Goal: Information Seeking & Learning: Learn about a topic

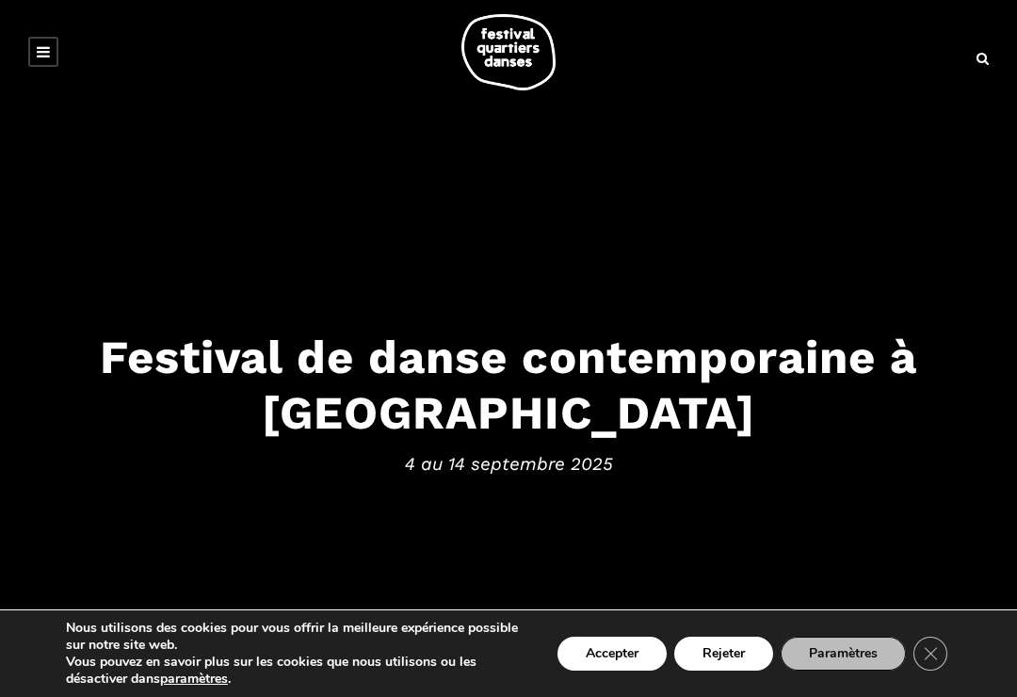
click at [603, 639] on button "Accepter" at bounding box center [611, 653] width 109 height 34
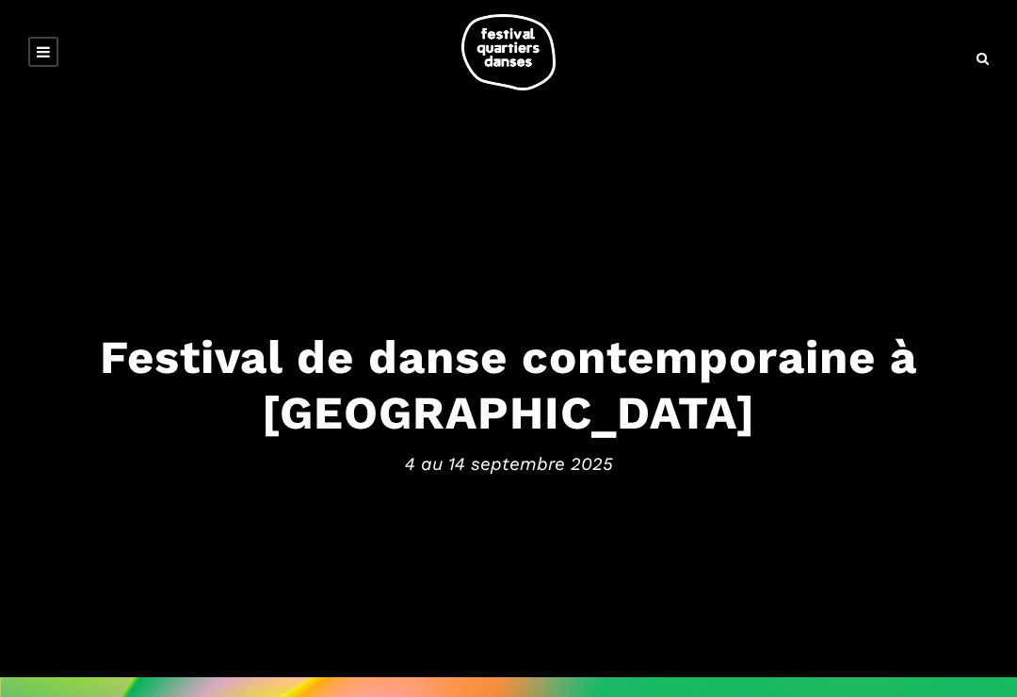
click at [52, 50] on link at bounding box center [43, 52] width 30 height 30
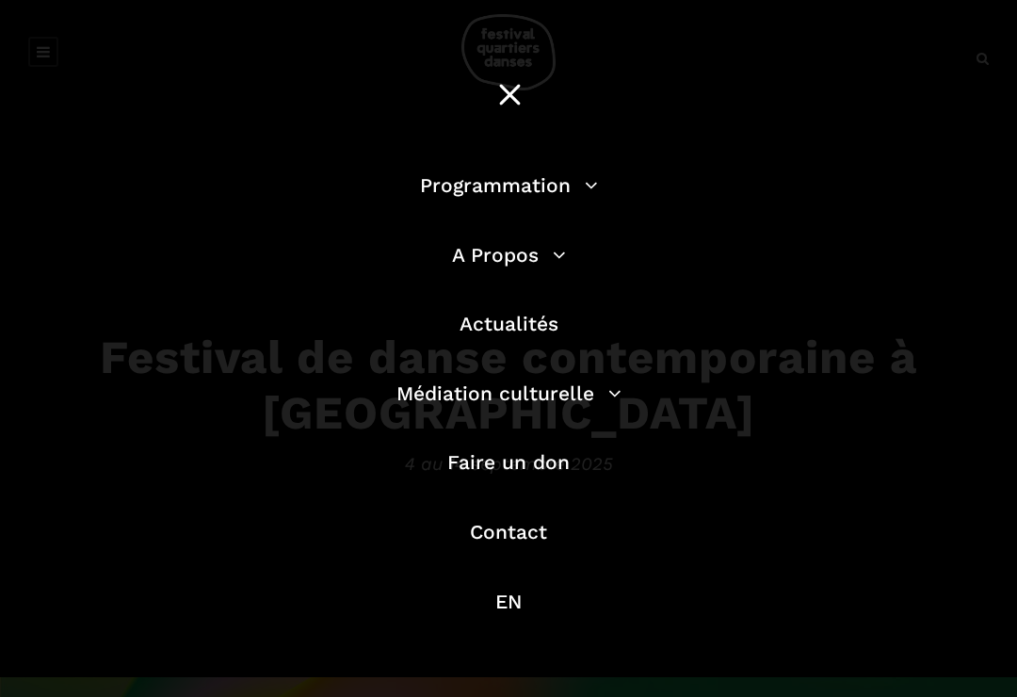
click at [521, 185] on link "Programmation" at bounding box center [509, 185] width 178 height 24
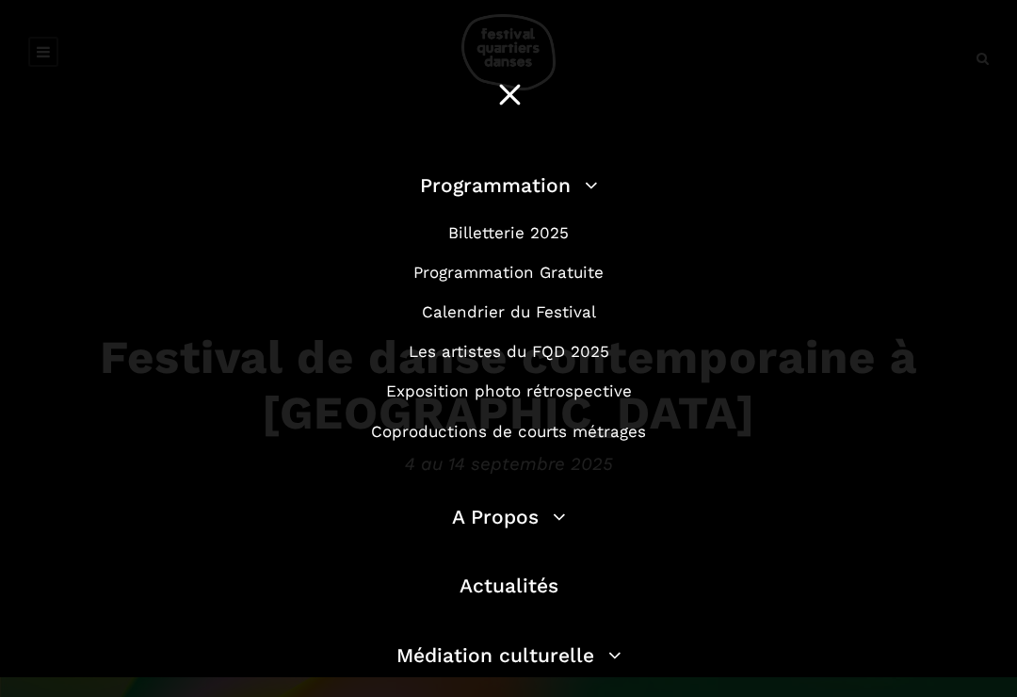
click at [515, 278] on link "Programmation Gratuite" at bounding box center [508, 272] width 190 height 19
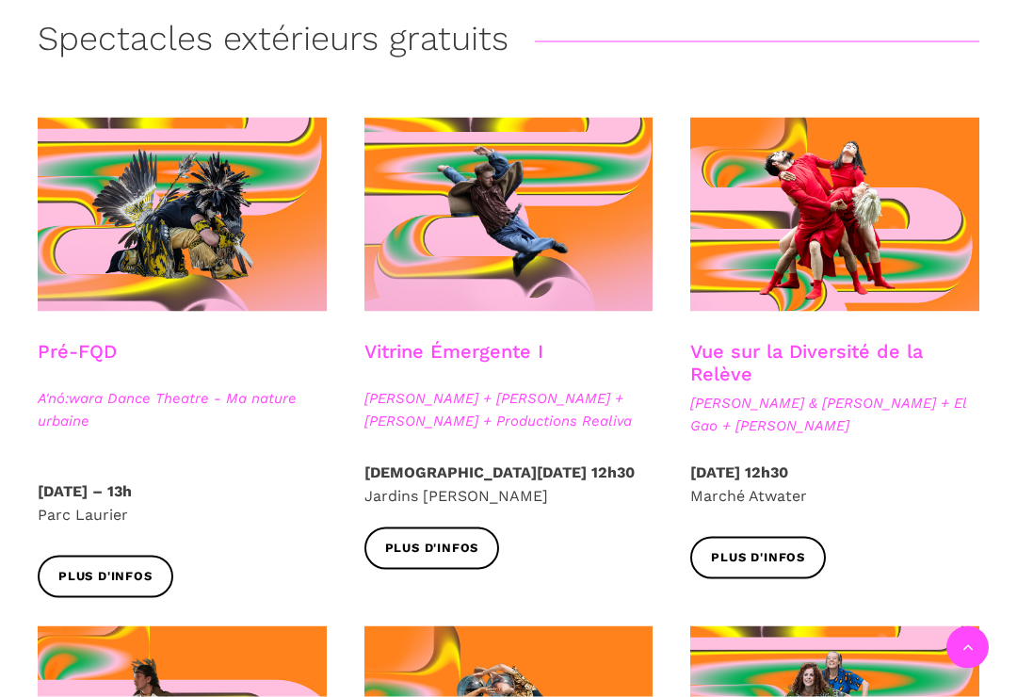
scroll to position [453, 0]
click at [427, 544] on span "Plus d'infos" at bounding box center [432, 548] width 94 height 20
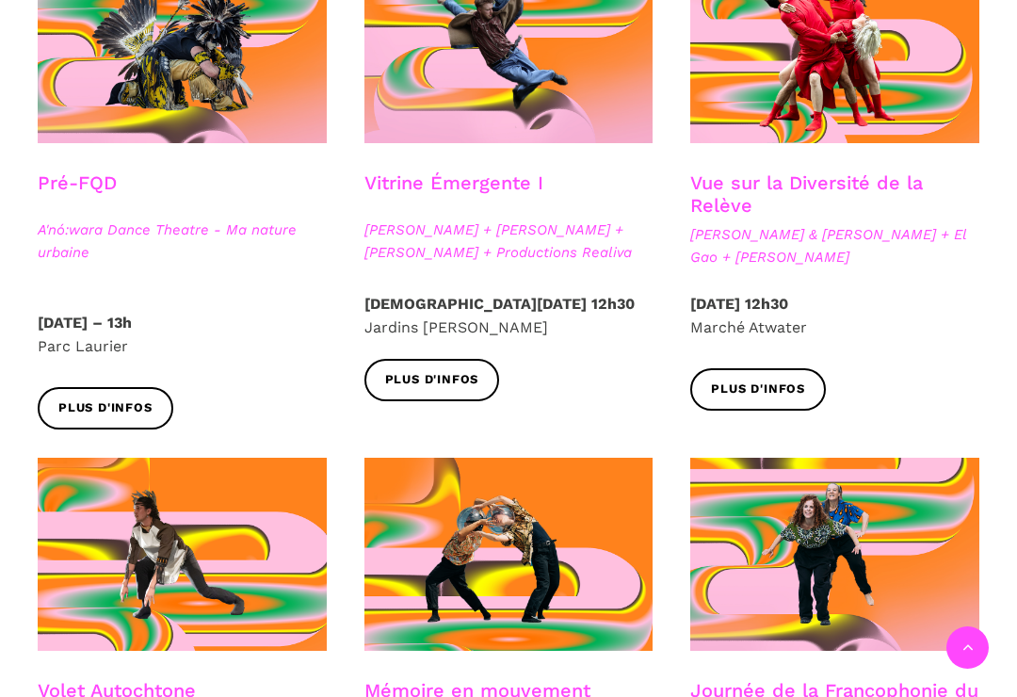
scroll to position [617, 0]
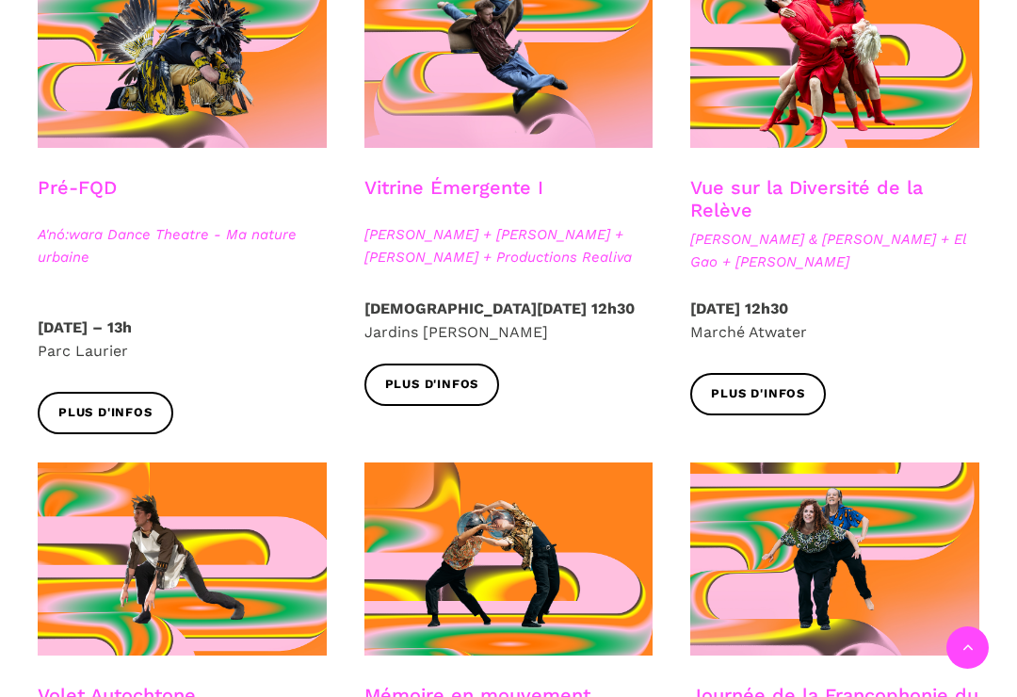
click at [803, 199] on h3 "Vue sur la Diversité de la Relève" at bounding box center [834, 199] width 289 height 47
click at [745, 393] on span "Plus d'infos" at bounding box center [758, 394] width 94 height 20
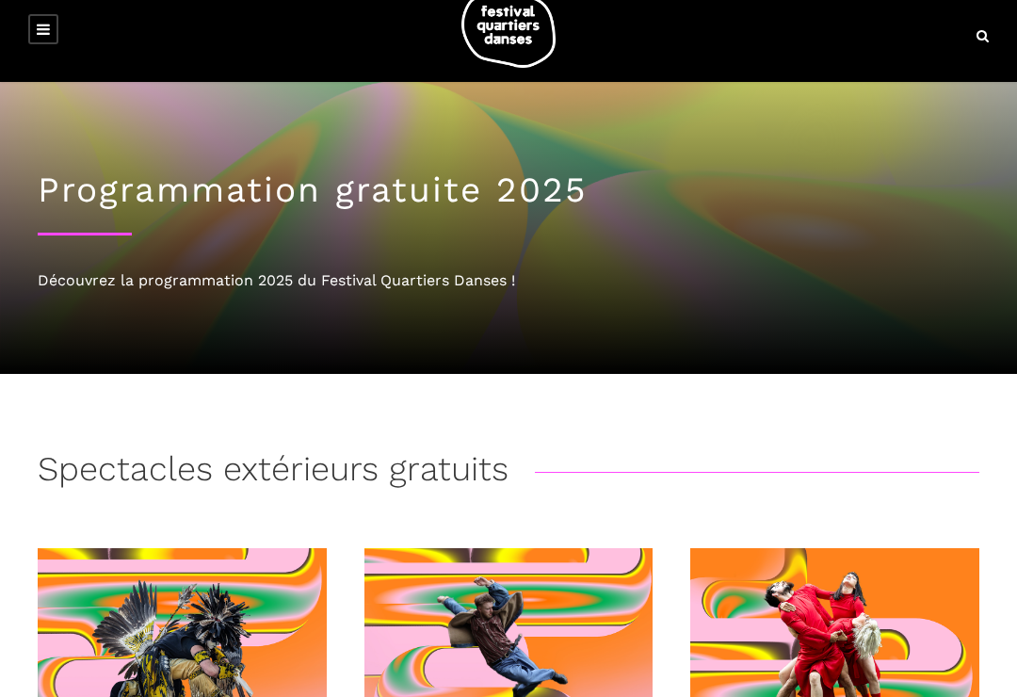
scroll to position [0, 0]
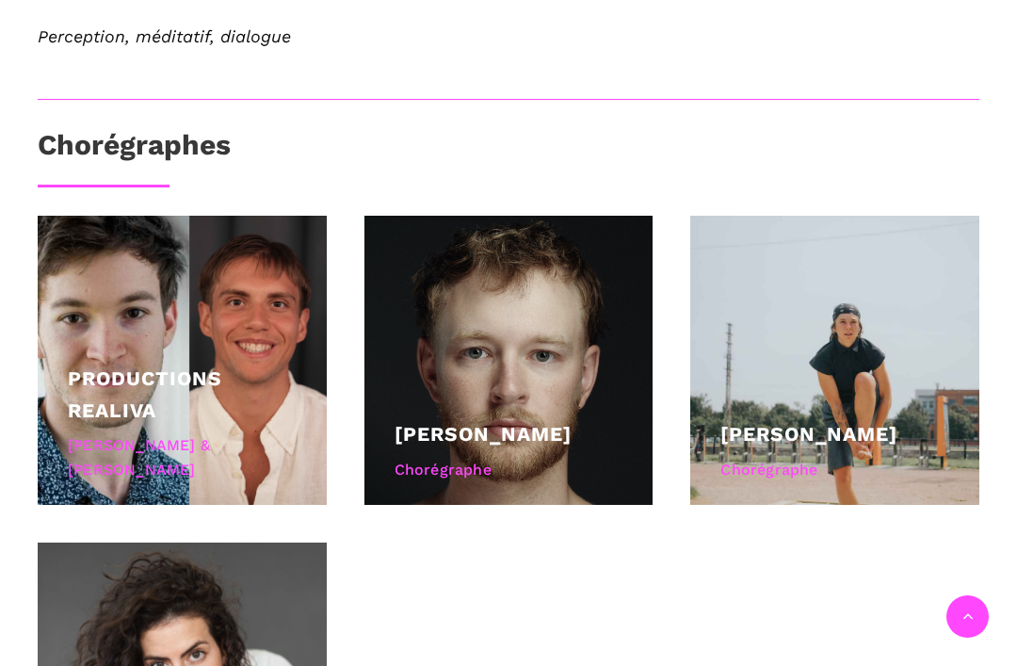
scroll to position [1306, 0]
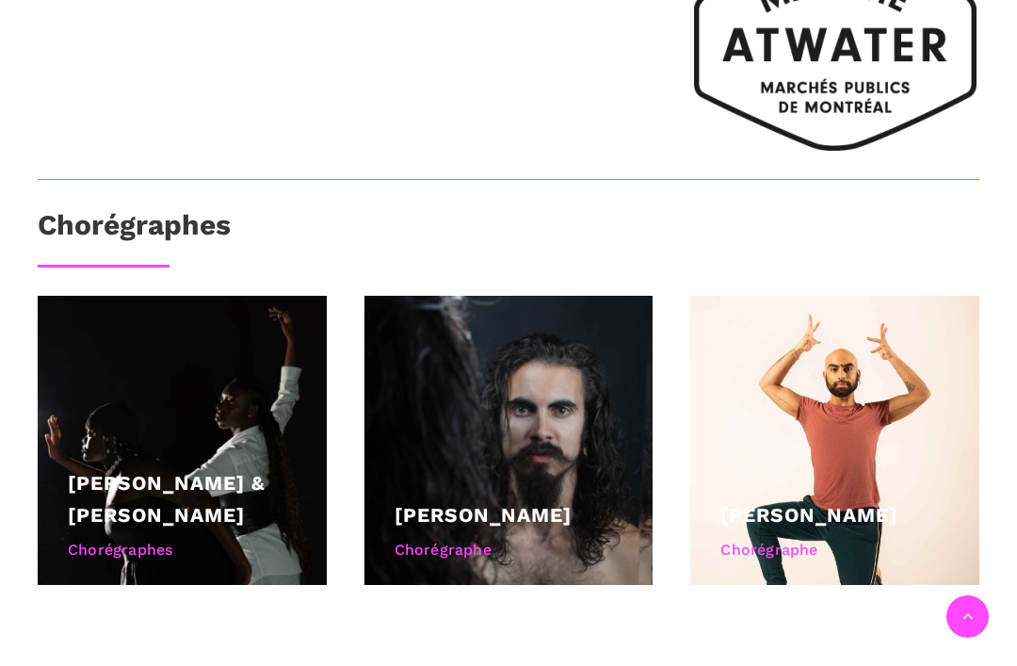
scroll to position [1139, 0]
